Goal: Transaction & Acquisition: Purchase product/service

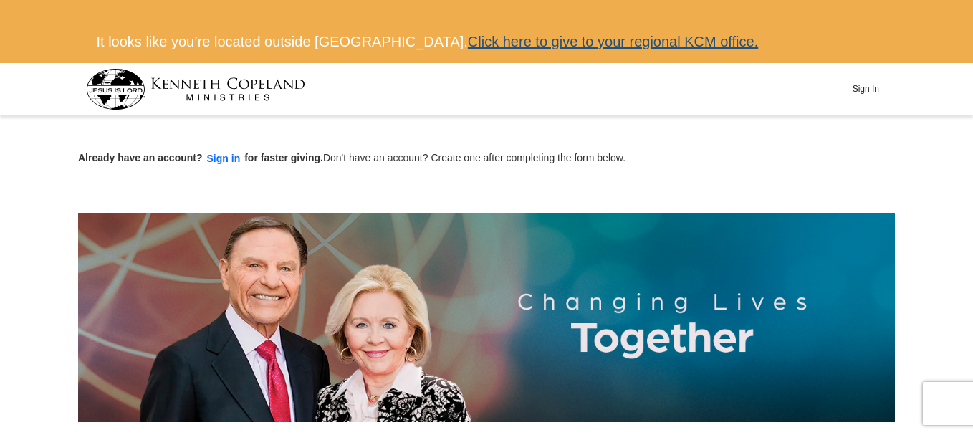
click at [632, 40] on link "Click here to give to your regional KCM office." at bounding box center [613, 42] width 290 height 16
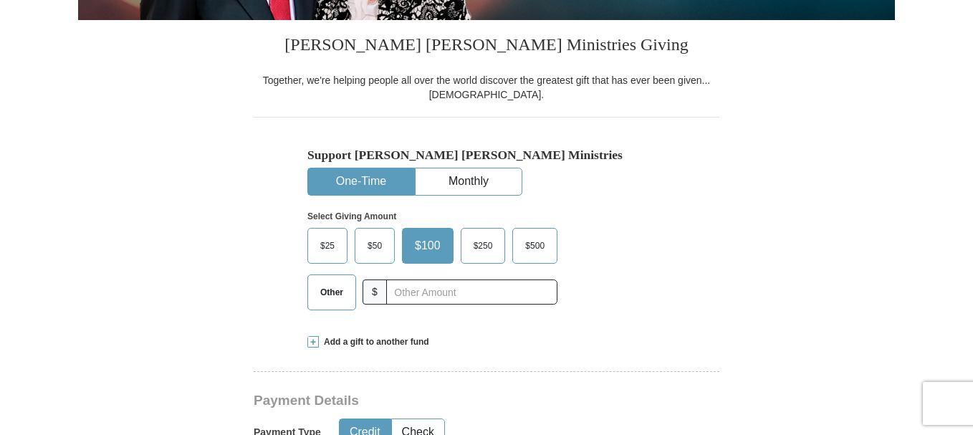
scroll to position [416, 0]
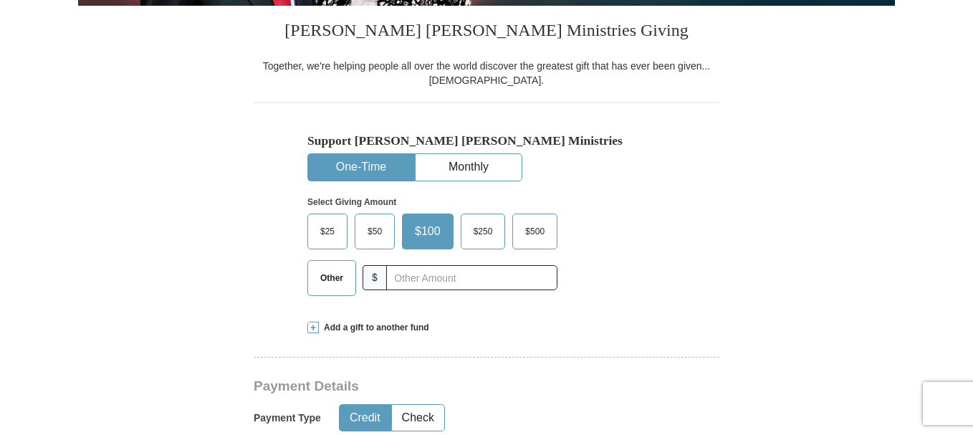
drag, startPoint x: 973, startPoint y: 87, endPoint x: 973, endPoint y: 95, distance: 7.9
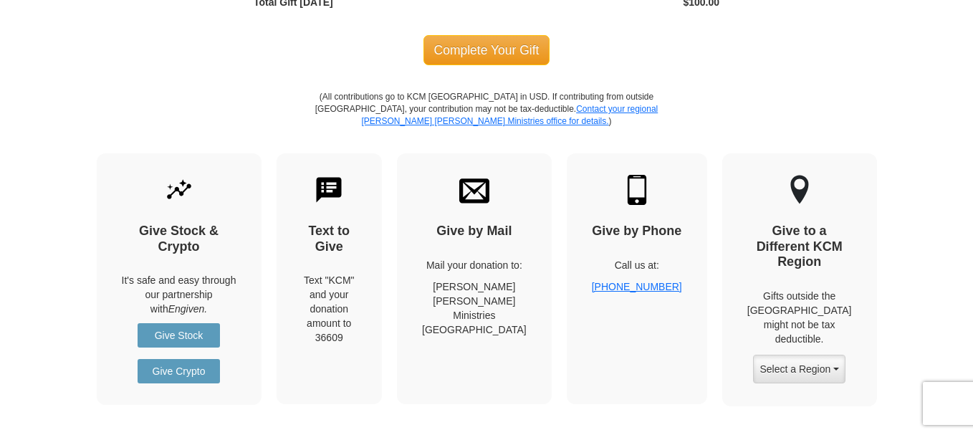
scroll to position [1766, 0]
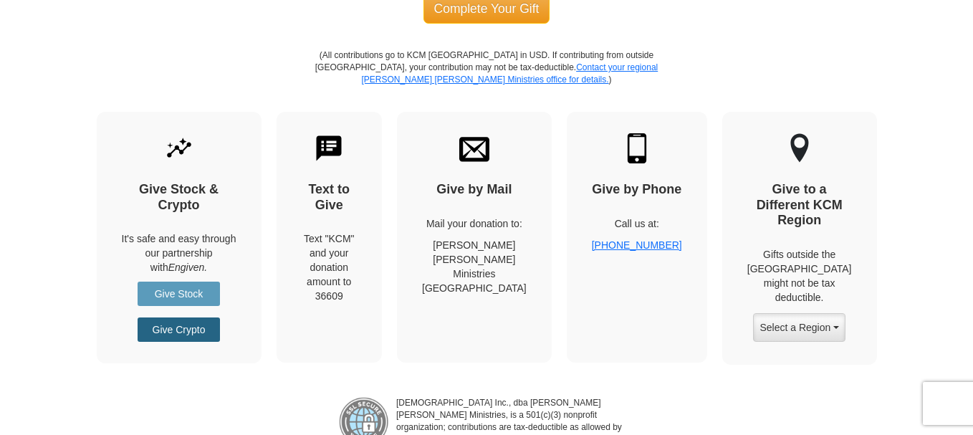
click at [188, 330] on link "Give Crypto" at bounding box center [179, 329] width 82 height 24
click at [839, 316] on button "Select a Region" at bounding box center [799, 327] width 92 height 29
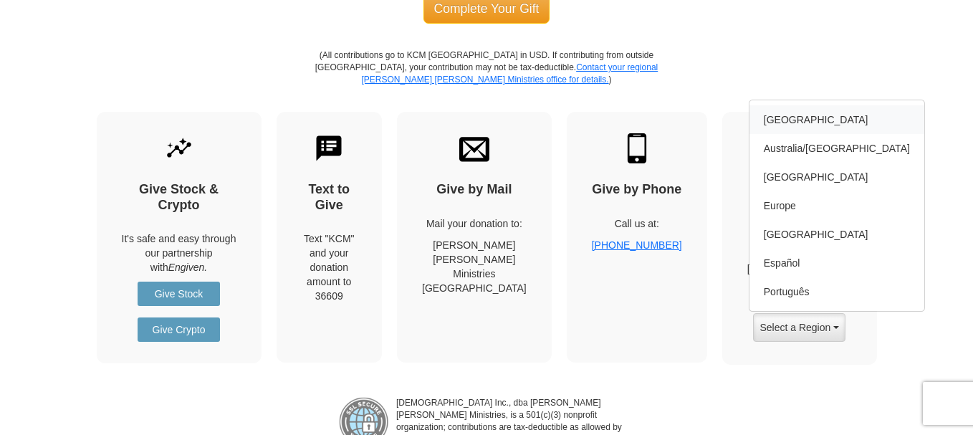
click at [795, 111] on link "[GEOGRAPHIC_DATA]" at bounding box center [837, 119] width 175 height 29
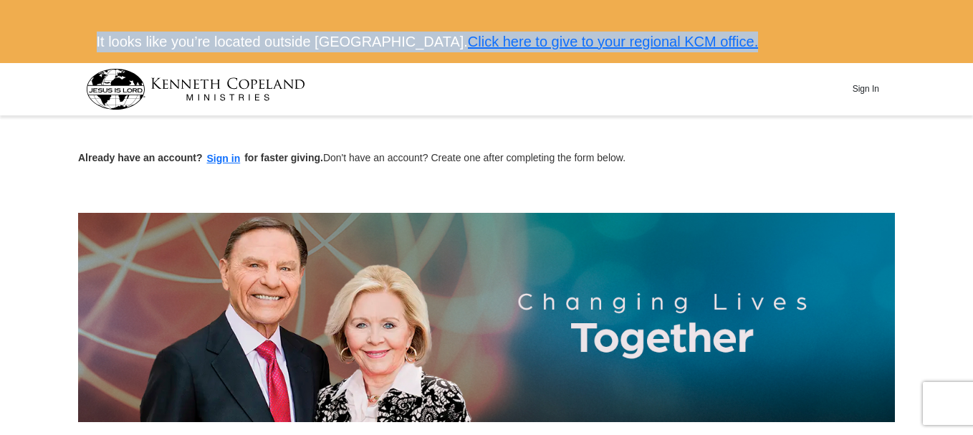
drag, startPoint x: 972, startPoint y: 18, endPoint x: 978, endPoint y: 33, distance: 16.1
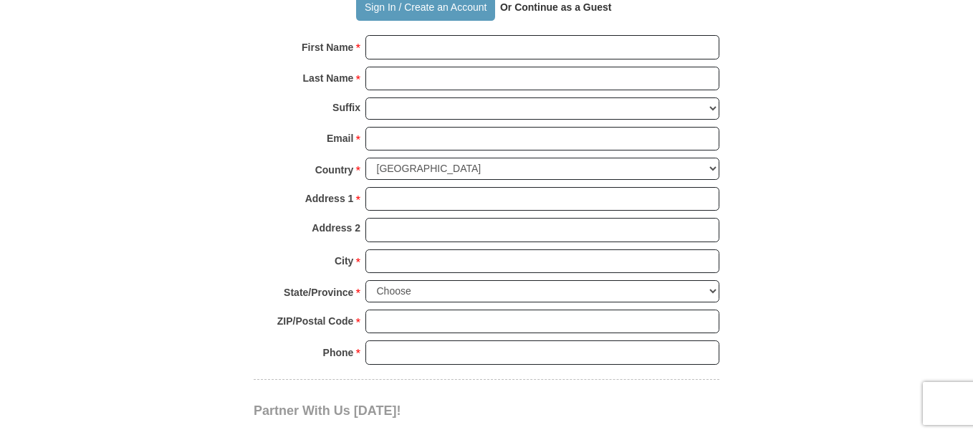
scroll to position [1119, 0]
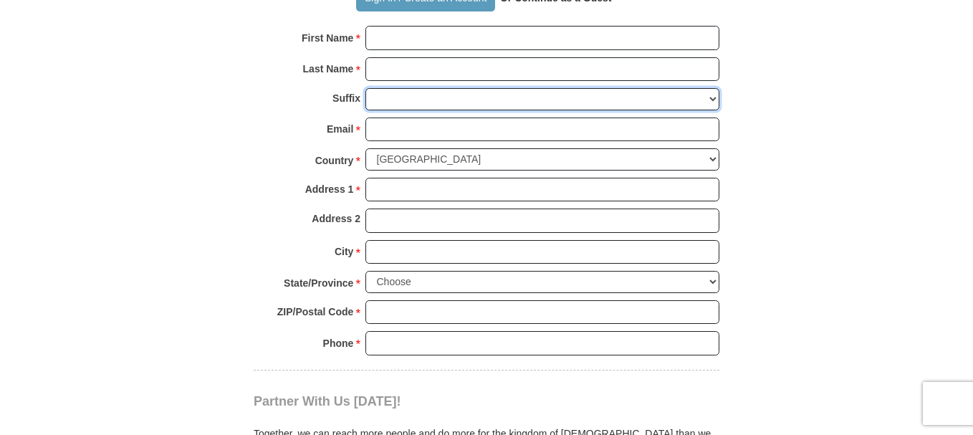
click at [712, 96] on select "[PERSON_NAME] I II III IV V VI" at bounding box center [542, 99] width 354 height 22
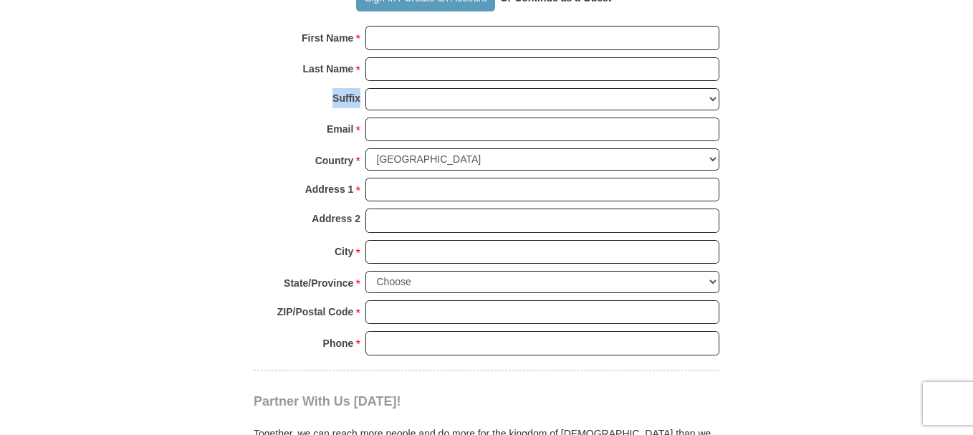
drag, startPoint x: 314, startPoint y: 102, endPoint x: 359, endPoint y: 100, distance: 45.2
click at [359, 100] on div "Suffix [PERSON_NAME] I II III IV V VI" at bounding box center [487, 102] width 466 height 29
click at [709, 284] on select "Choose [US_STATE] [US_STATE] [US_STATE] [US_STATE] [US_STATE] Armed Forces Amer…" at bounding box center [542, 282] width 354 height 22
drag, startPoint x: 972, startPoint y: 216, endPoint x: 970, endPoint y: 192, distance: 24.5
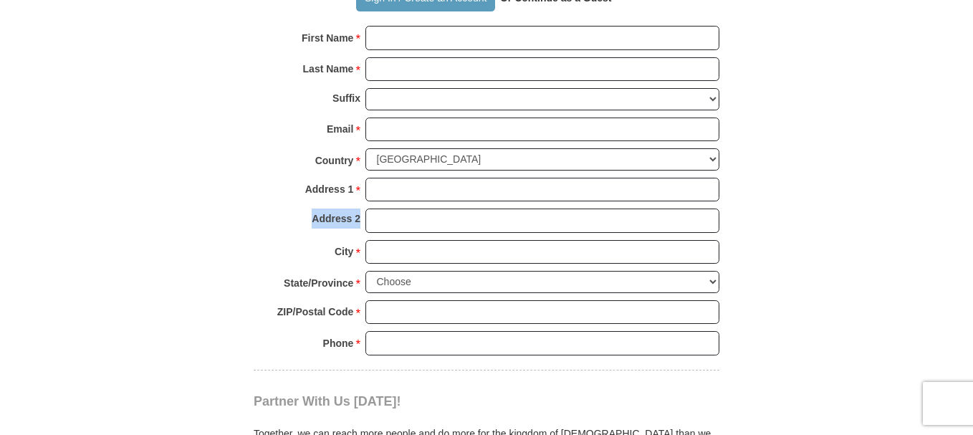
click at [970, 192] on body "It looks like you’re located outside [GEOGRAPHIC_DATA]. Click here to give to y…" at bounding box center [486, 285] width 973 height 2809
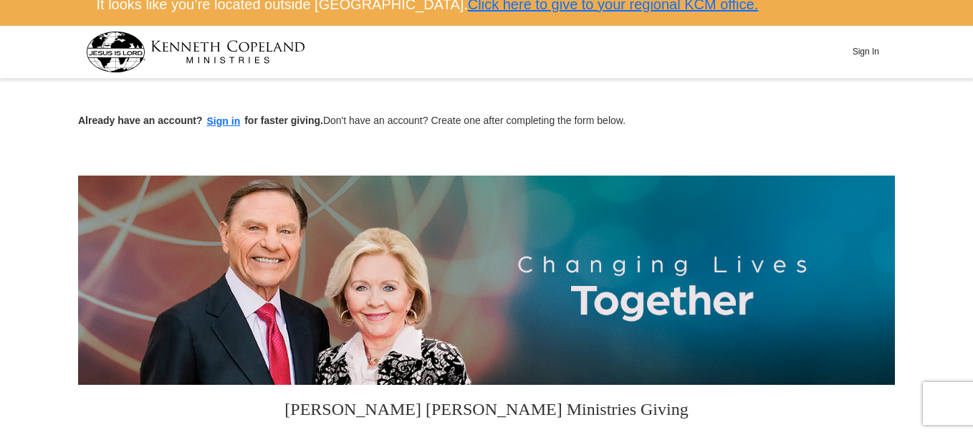
scroll to position [0, 0]
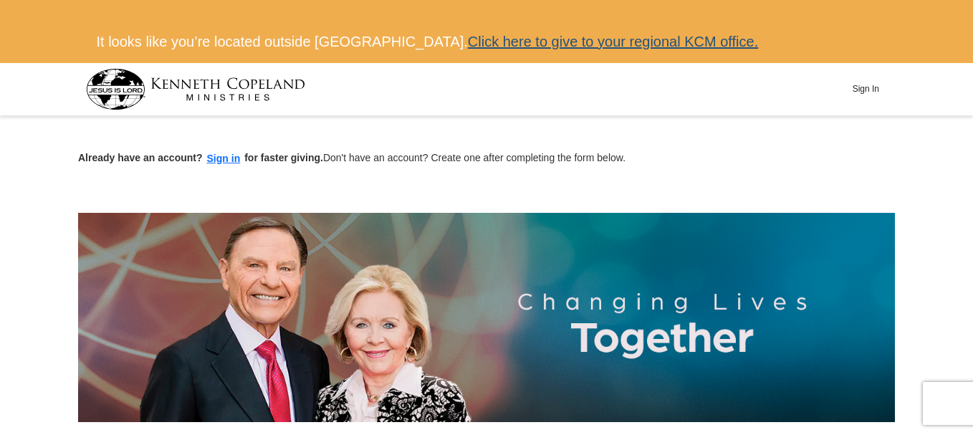
click at [614, 41] on link "Click here to give to your regional KCM office." at bounding box center [613, 42] width 290 height 16
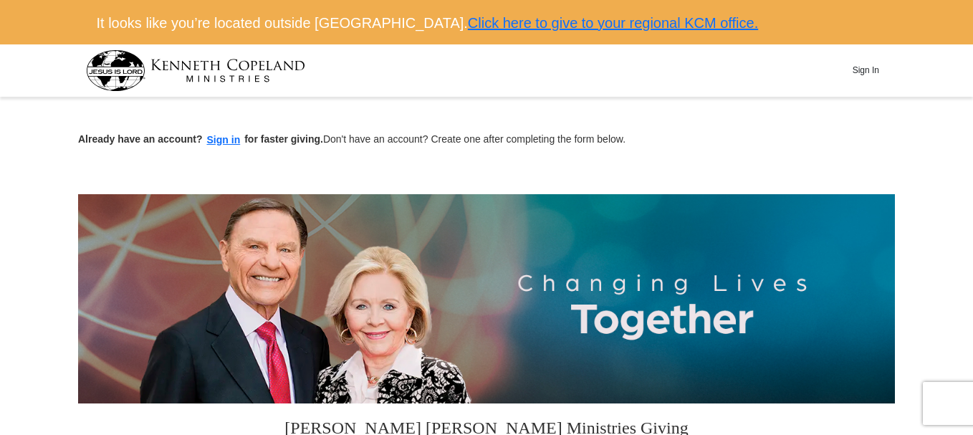
scroll to position [88, 0]
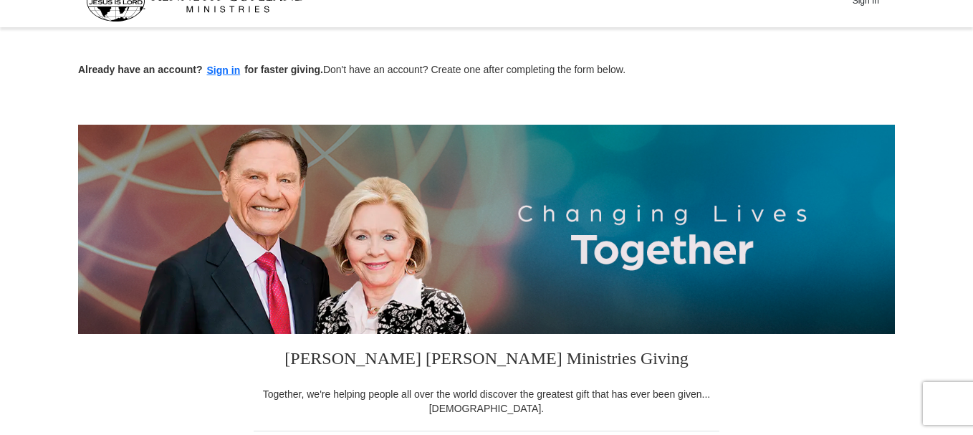
drag, startPoint x: 973, startPoint y: 30, endPoint x: 978, endPoint y: 69, distance: 39.0
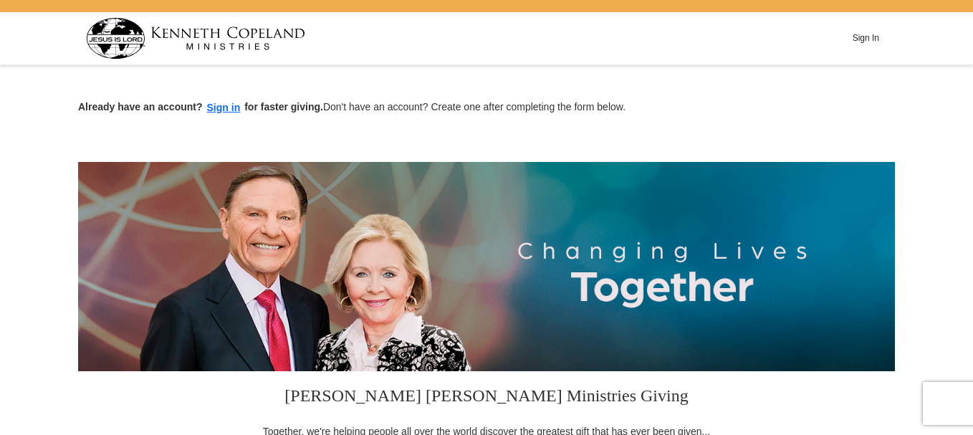
scroll to position [0, 0]
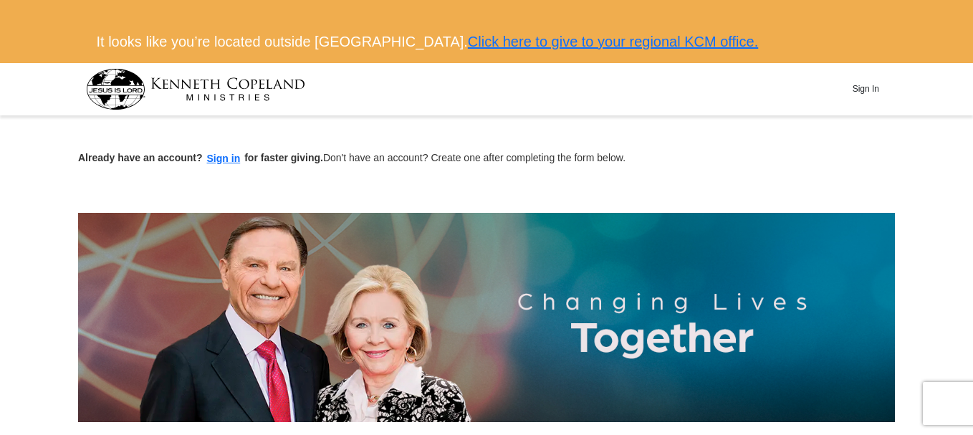
click at [204, 87] on img at bounding box center [195, 89] width 219 height 41
